Goal: Check status: Check status

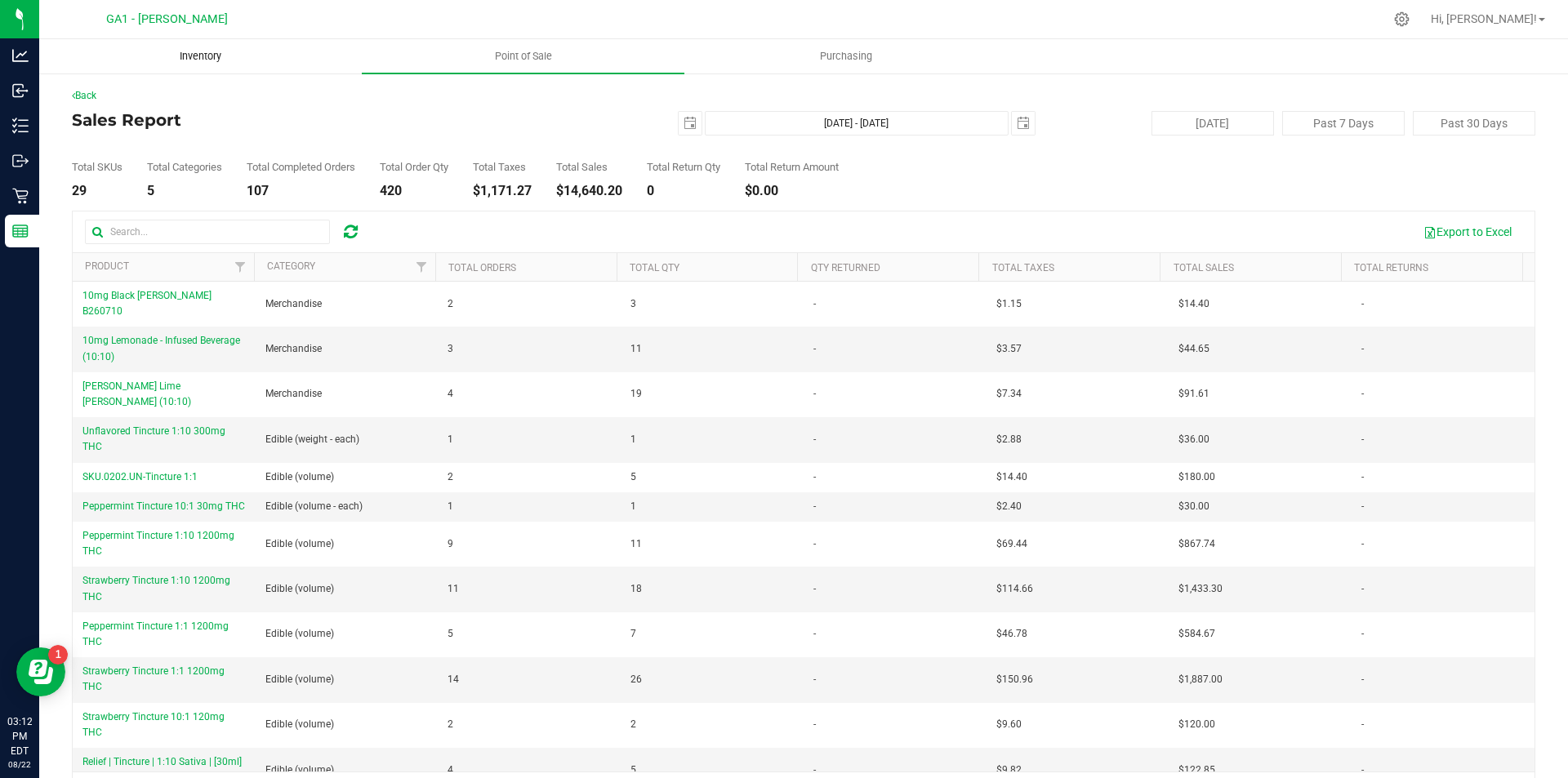
drag, startPoint x: 583, startPoint y: 127, endPoint x: 240, endPoint y: 54, distance: 350.7
click at [577, 124] on div "[DATE] [DATE] - [DATE] [DATE]" at bounding box center [797, 123] width 500 height 24
click at [414, 102] on div "Back" at bounding box center [804, 96] width 1464 height 15
click at [640, 118] on div "[DATE] [DATE] - [DATE] [DATE]" at bounding box center [797, 123] width 500 height 24
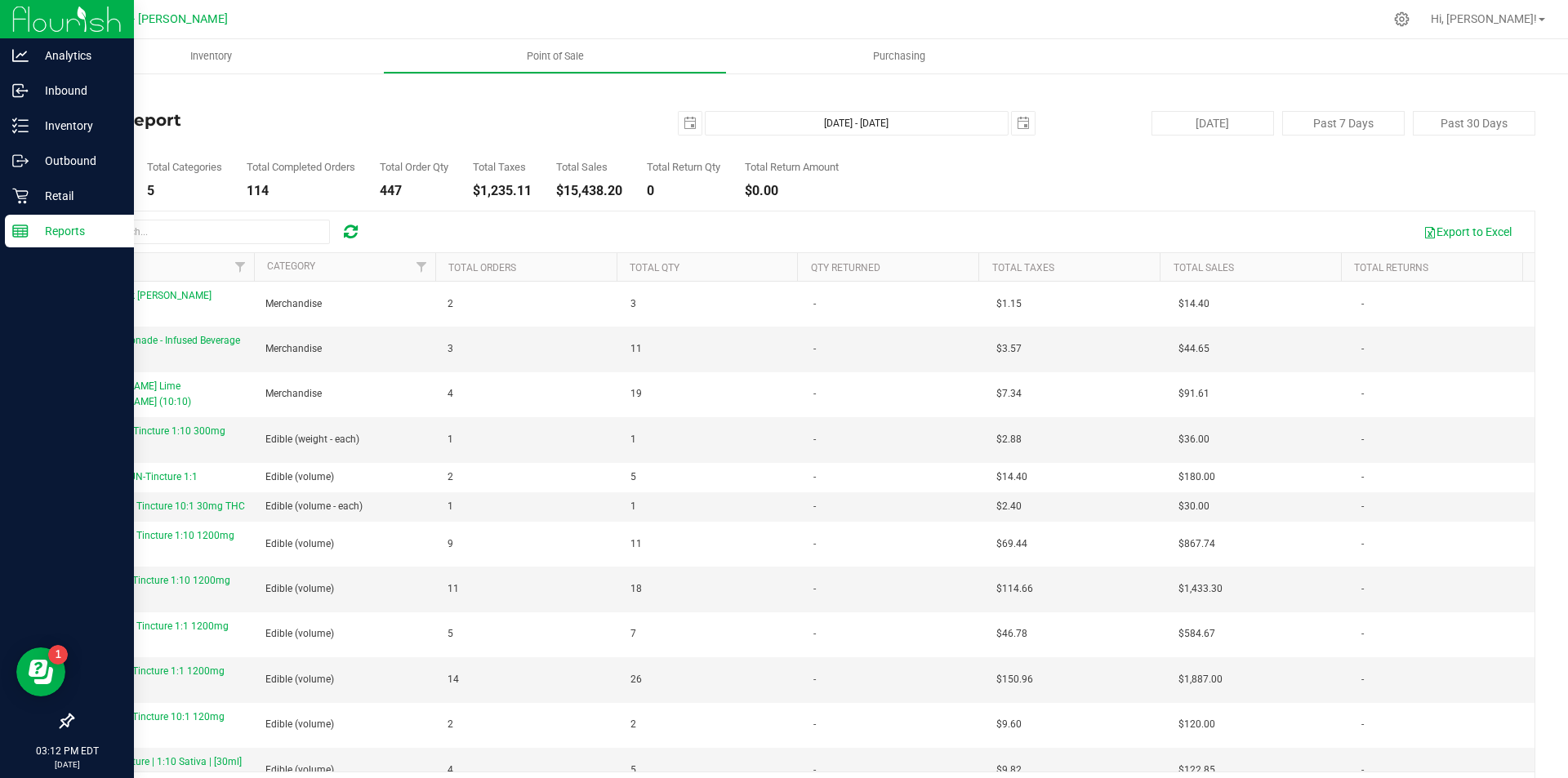
click at [20, 233] on icon at bounding box center [20, 231] width 17 height 17
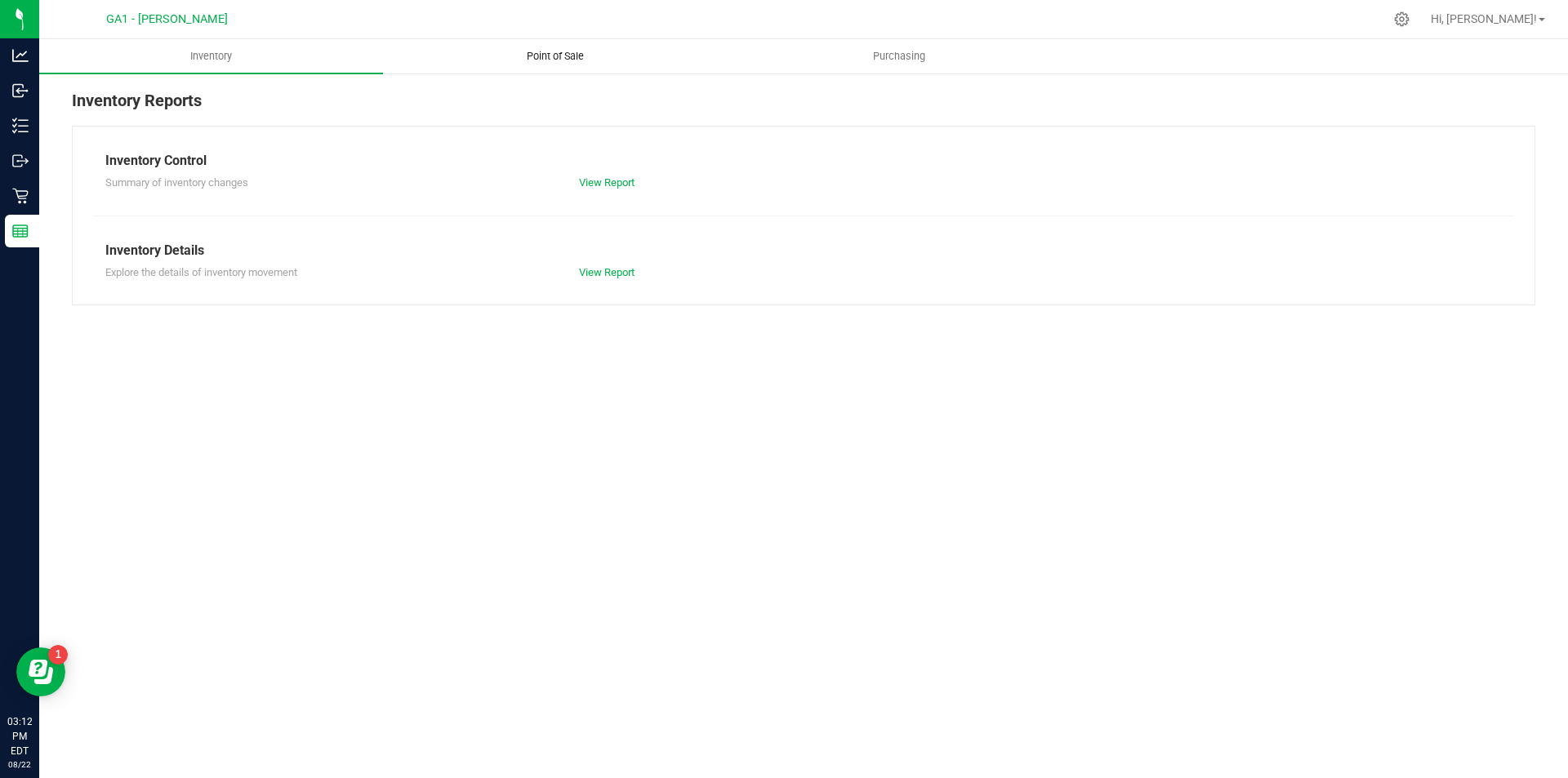
click at [524, 63] on span "Point of Sale" at bounding box center [555, 57] width 101 height 15
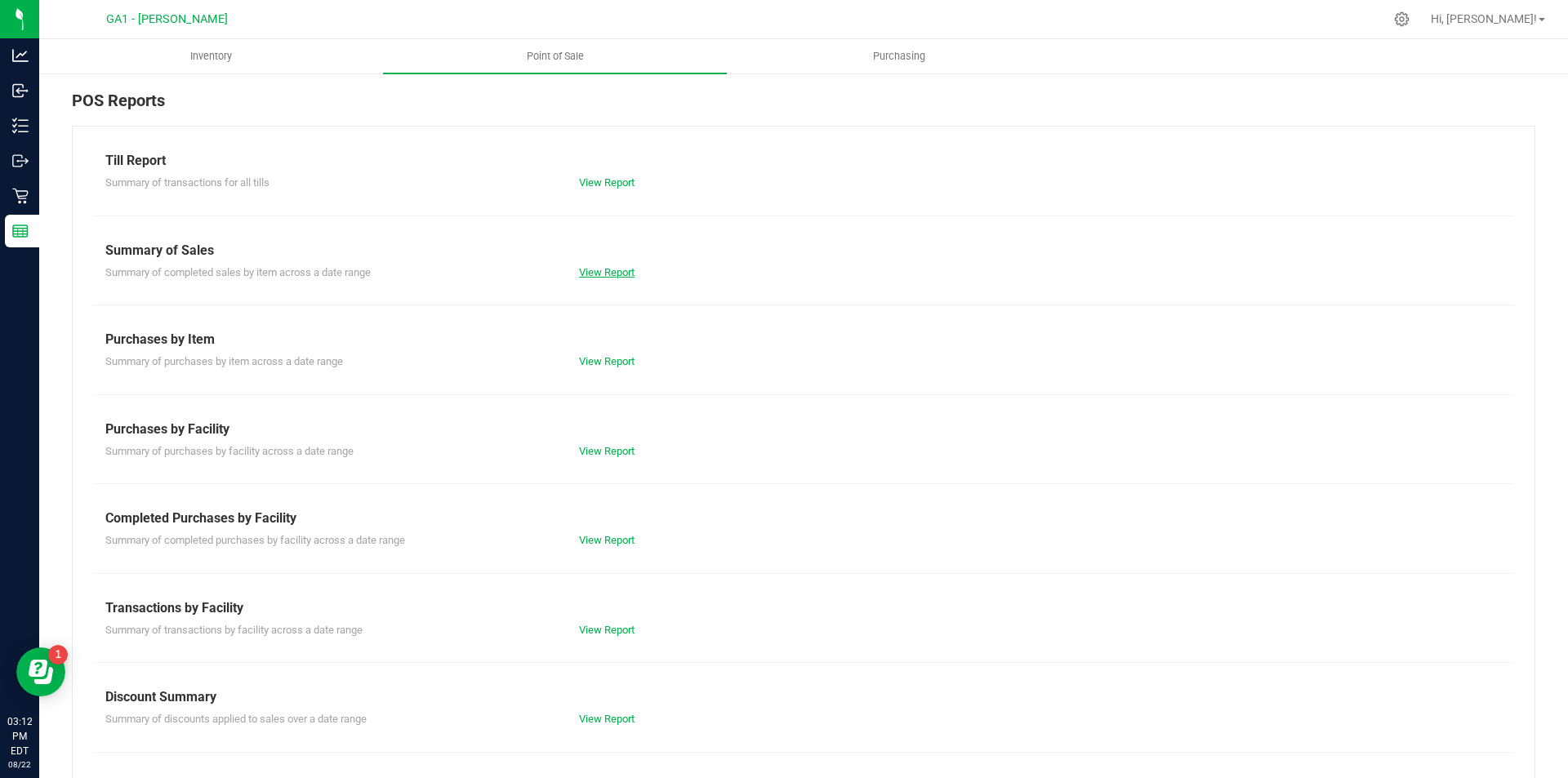
click at [619, 274] on link "View Report" at bounding box center [607, 272] width 56 height 12
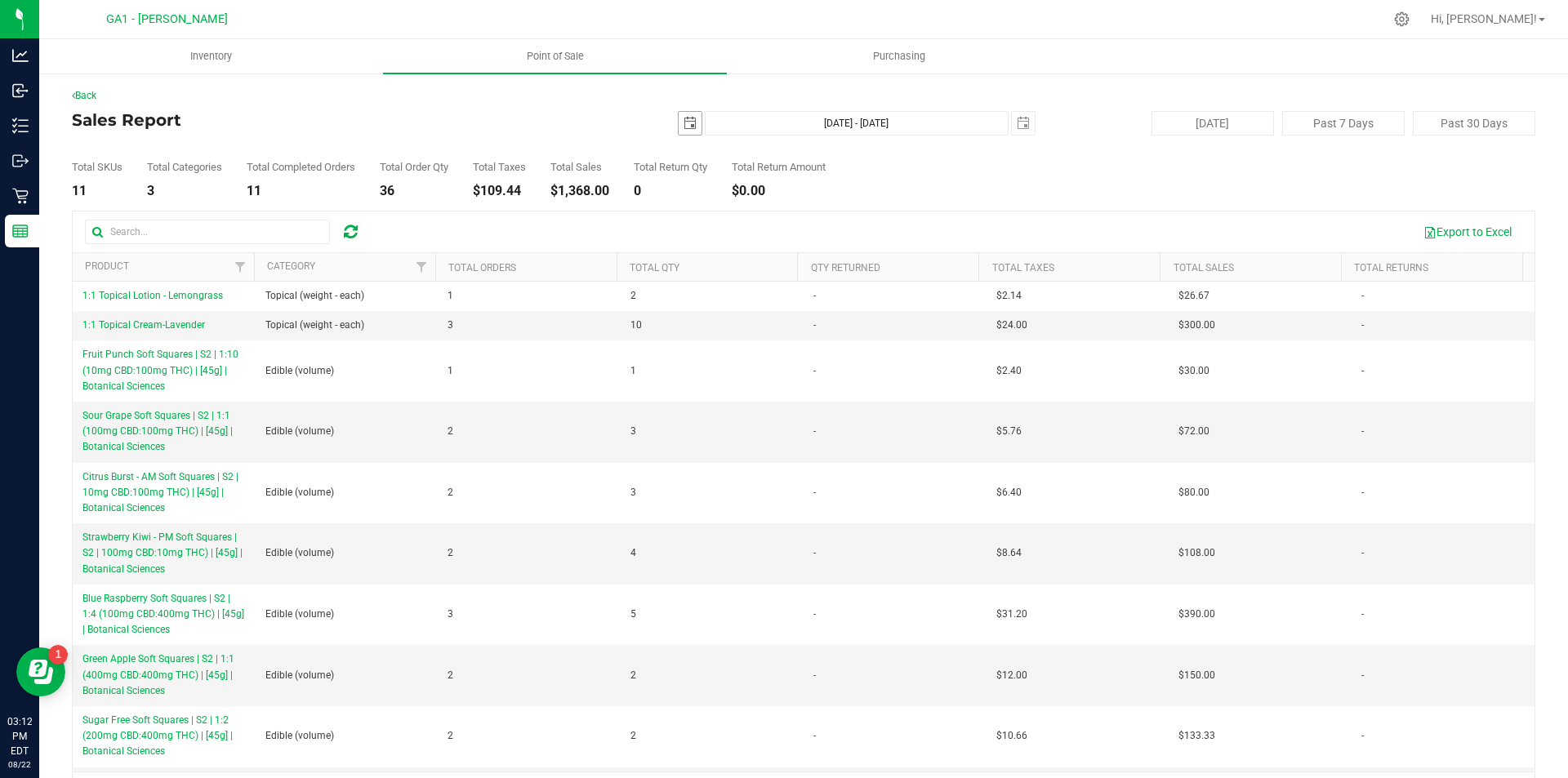
click at [684, 120] on span "select" at bounding box center [690, 123] width 13 height 13
click at [684, 284] on link "17" at bounding box center [684, 289] width 23 height 25
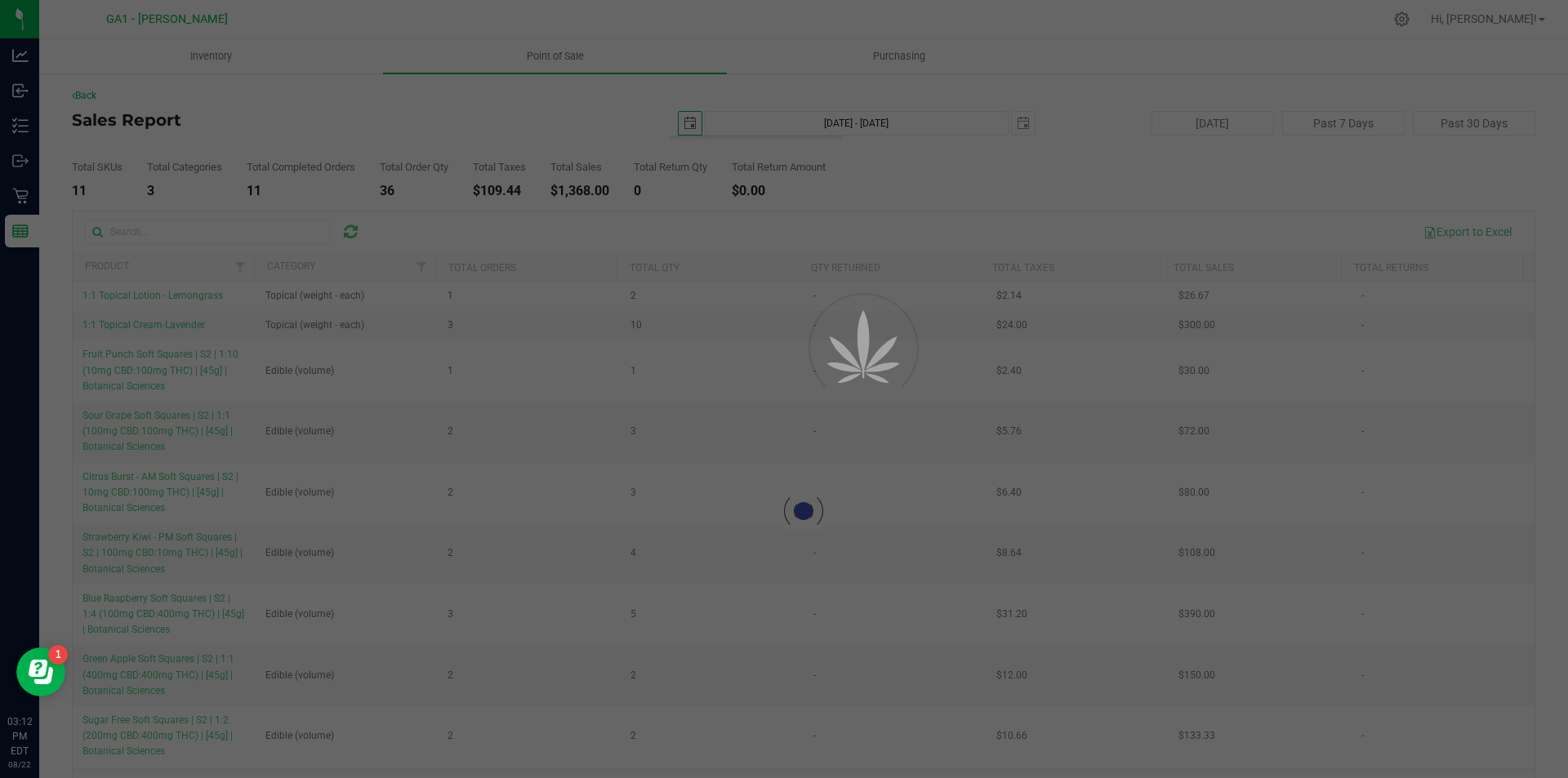
type input "[DATE]"
type input "[DATE] - [DATE]"
